Goal: Find specific page/section: Find specific page/section

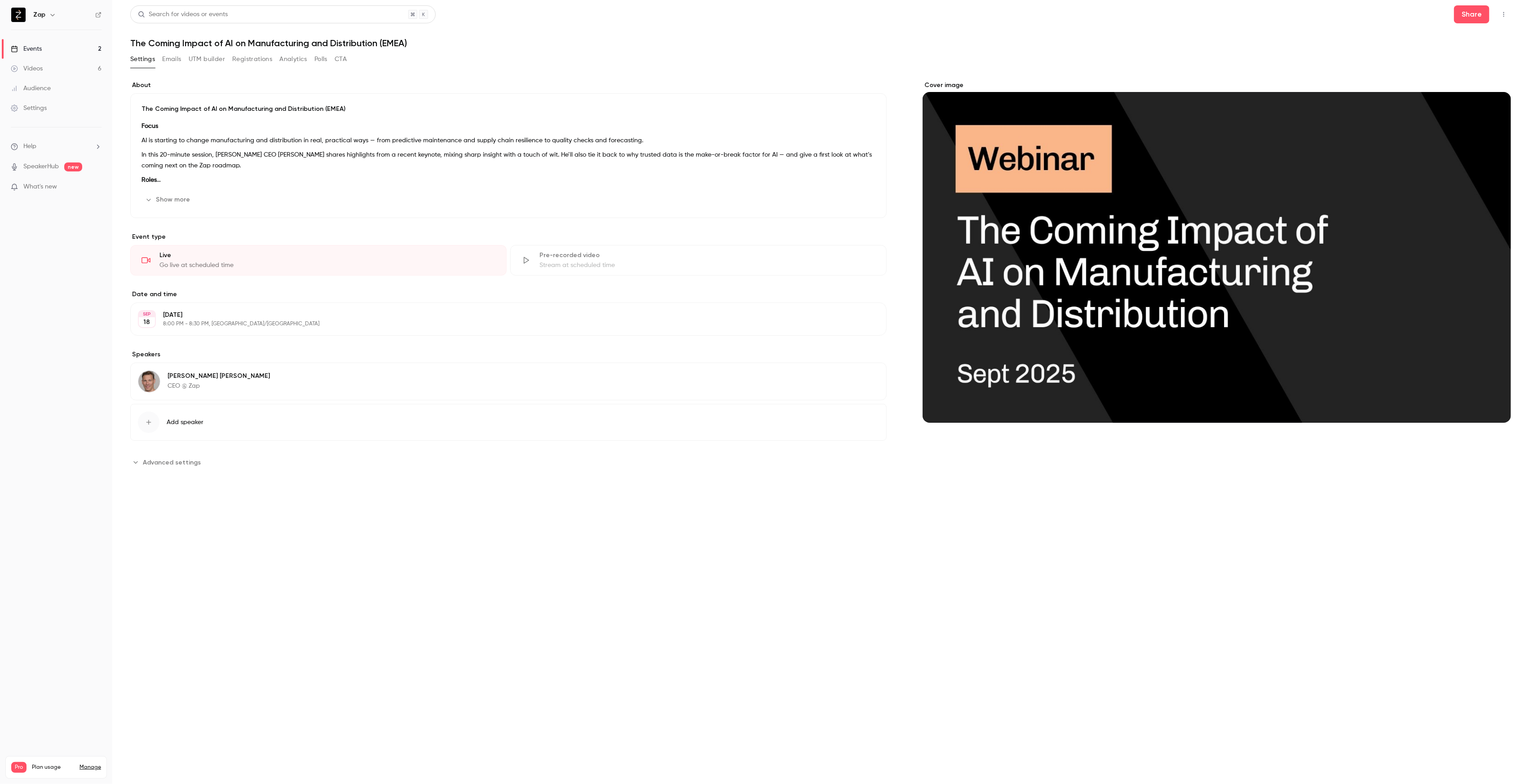
click at [248, 63] on button "Registrations" at bounding box center [251, 59] width 40 height 14
